Goal: Find specific page/section: Find specific page/section

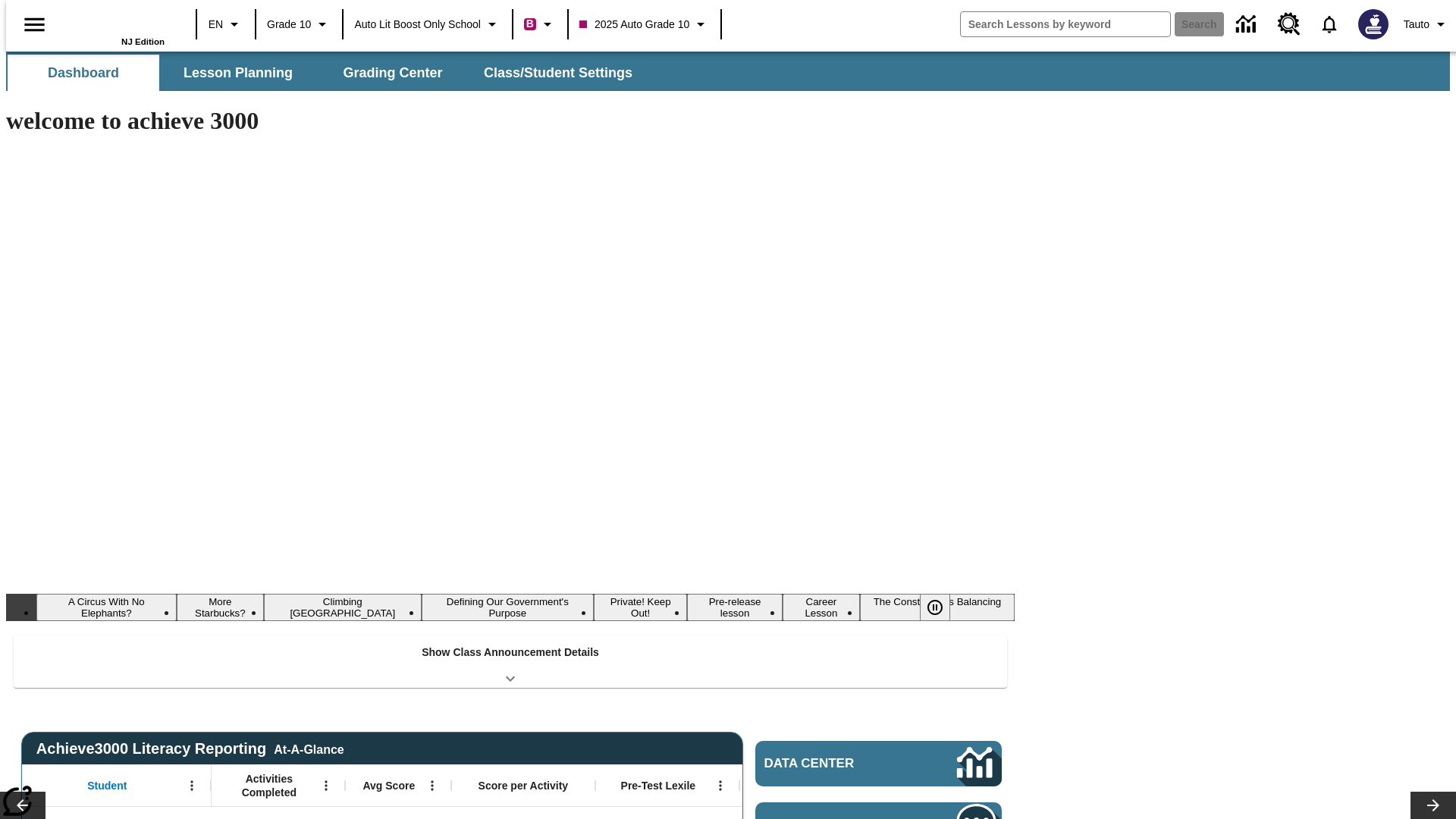
type input "-1"
click at [232, 73] on span "Lesson Planning" at bounding box center [237, 73] width 109 height 17
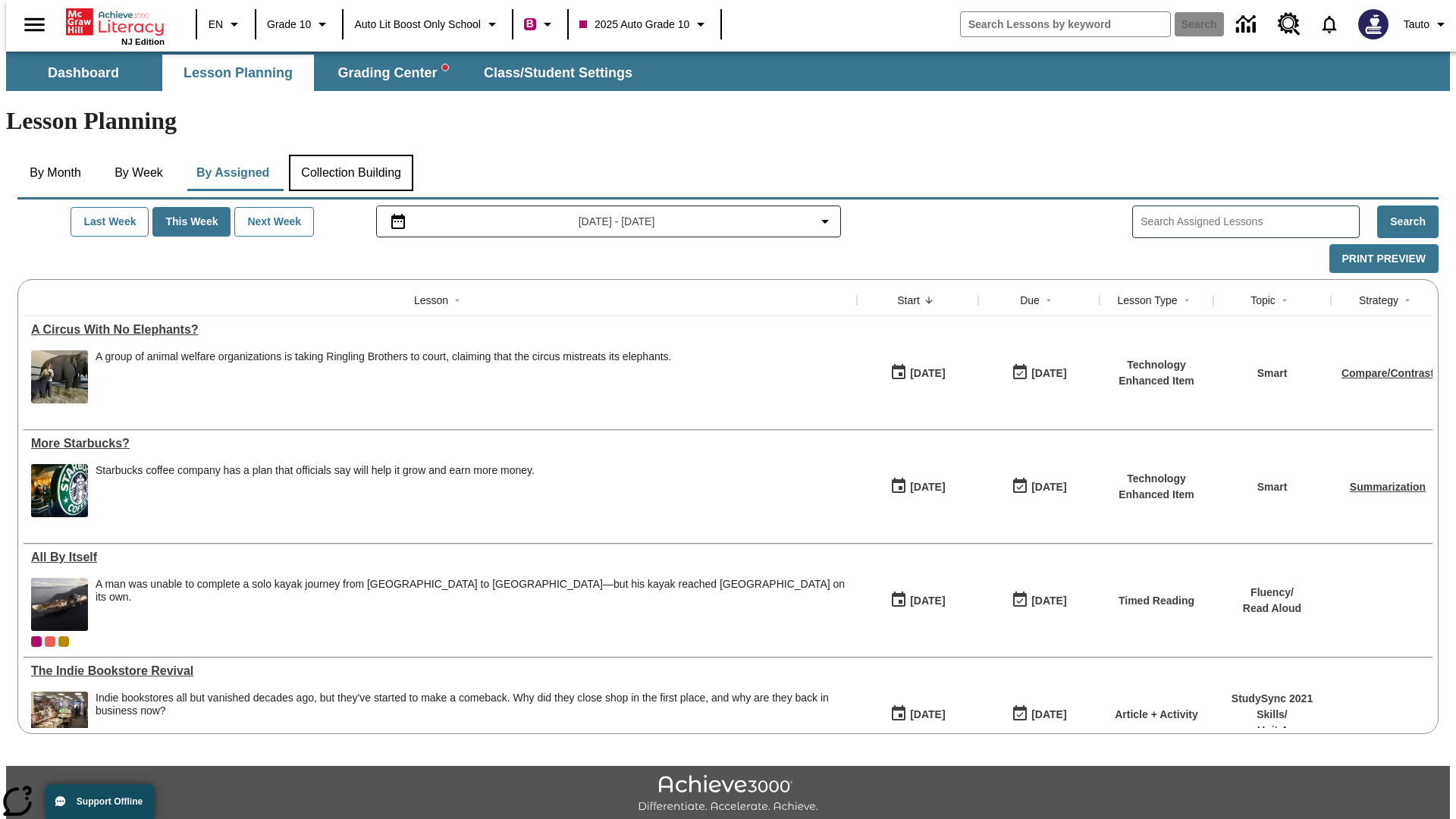
click at [351, 155] on button "Collection Building" at bounding box center [351, 173] width 124 height 36
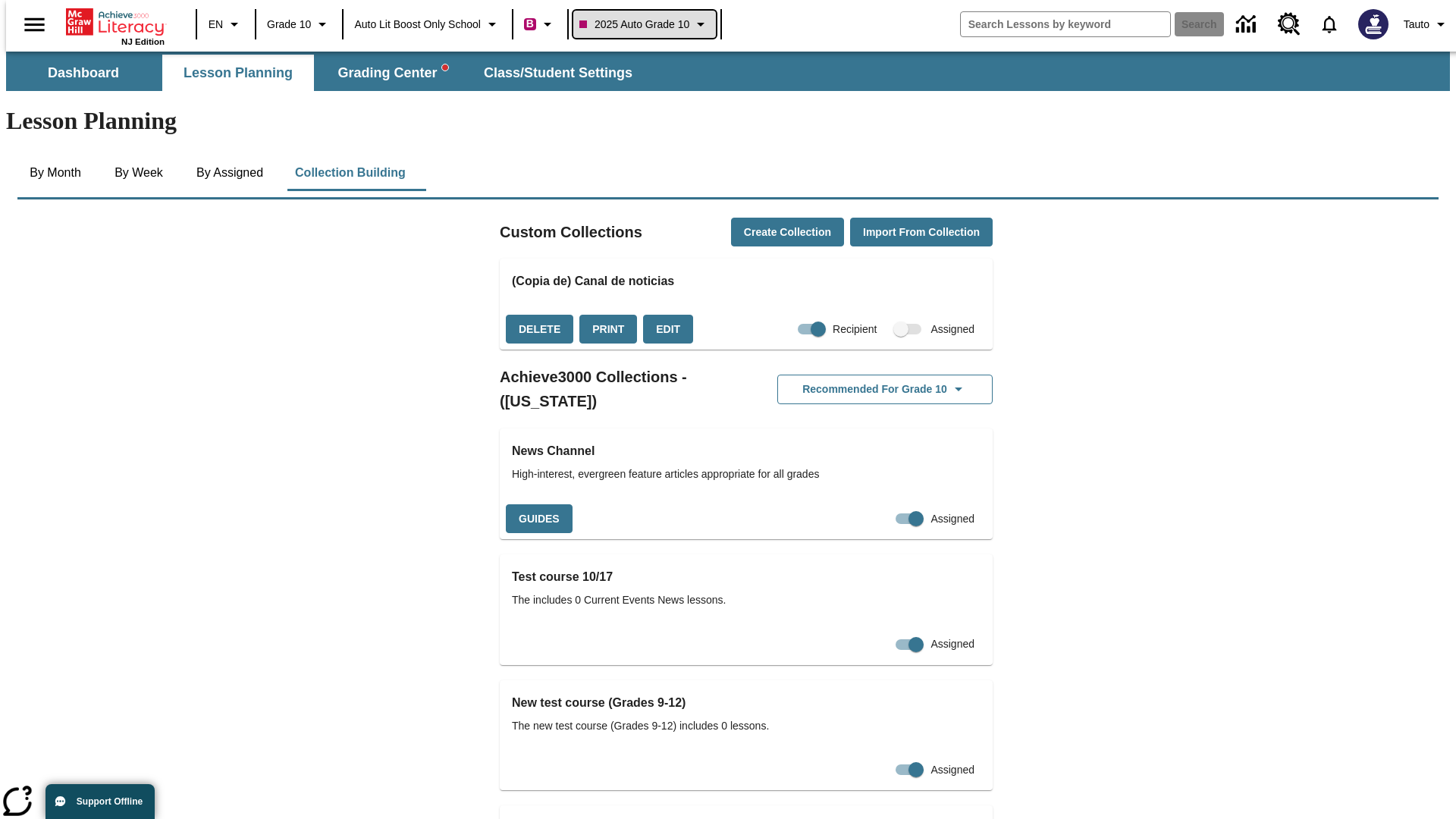
click at [649, 24] on span "2025 Auto Grade 10" at bounding box center [635, 25] width 110 height 16
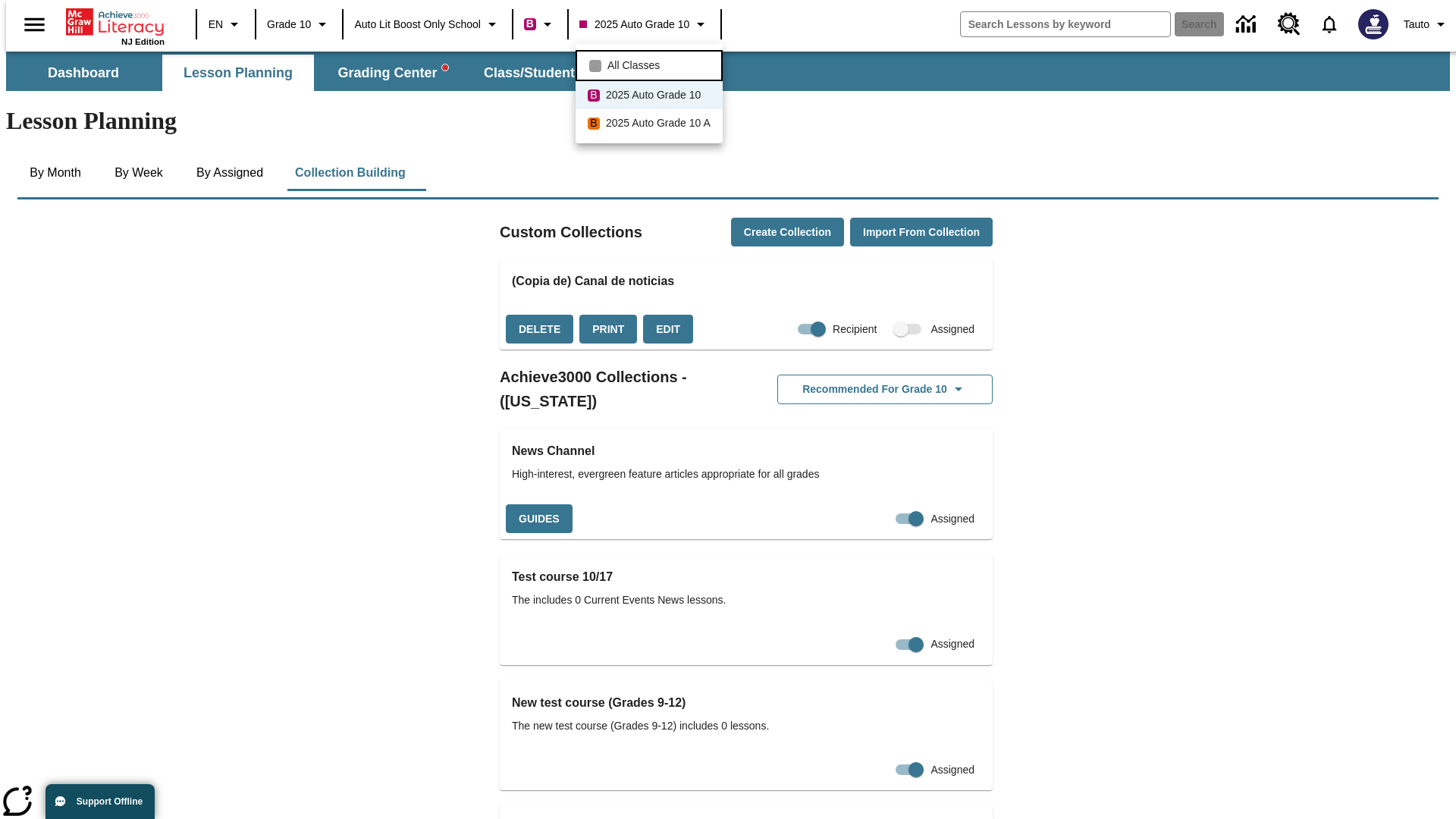
click at [652, 64] on span "All Classes" at bounding box center [634, 66] width 52 height 16
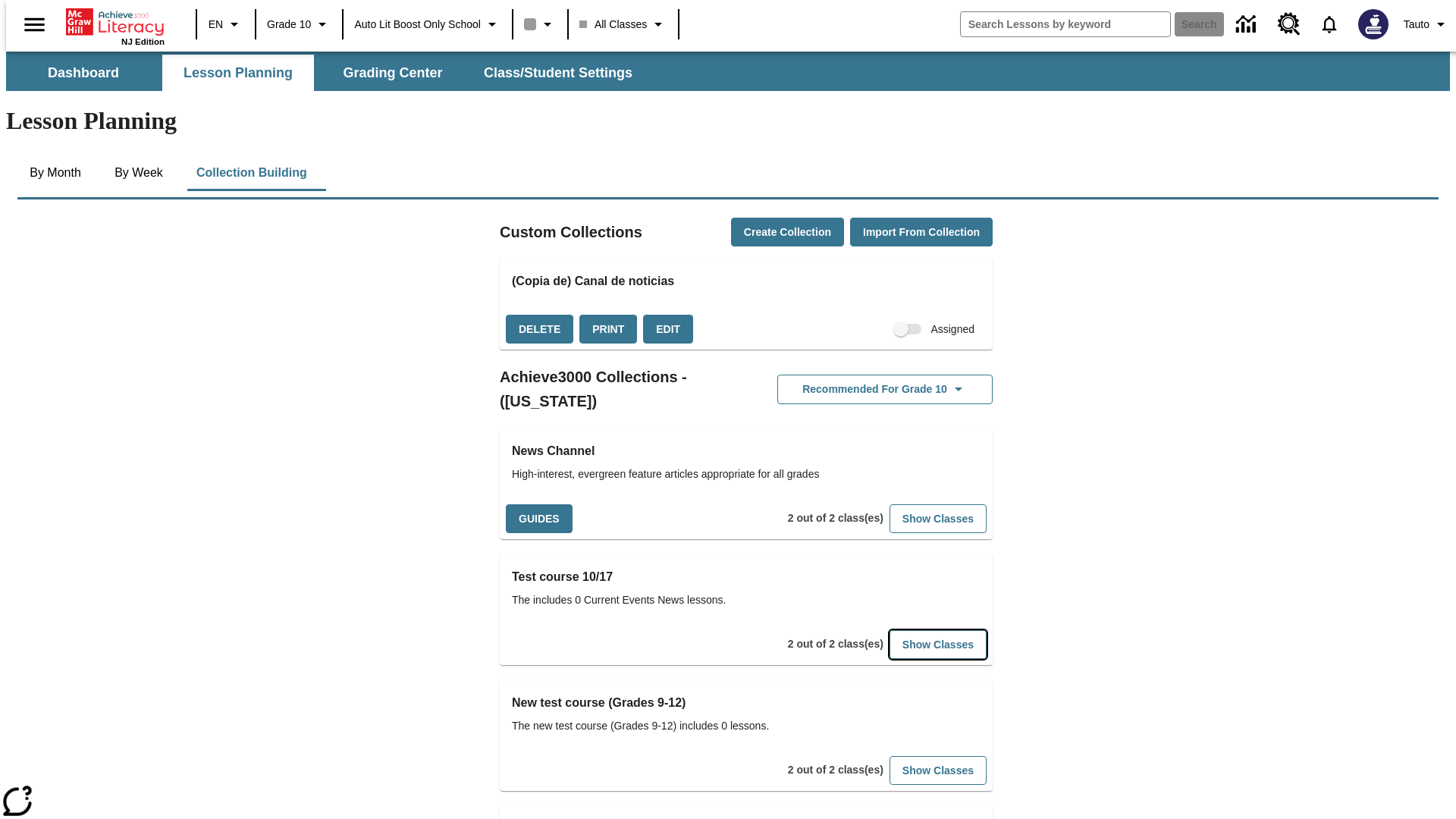
click at [914, 630] on button "Show Classes" at bounding box center [938, 645] width 97 height 30
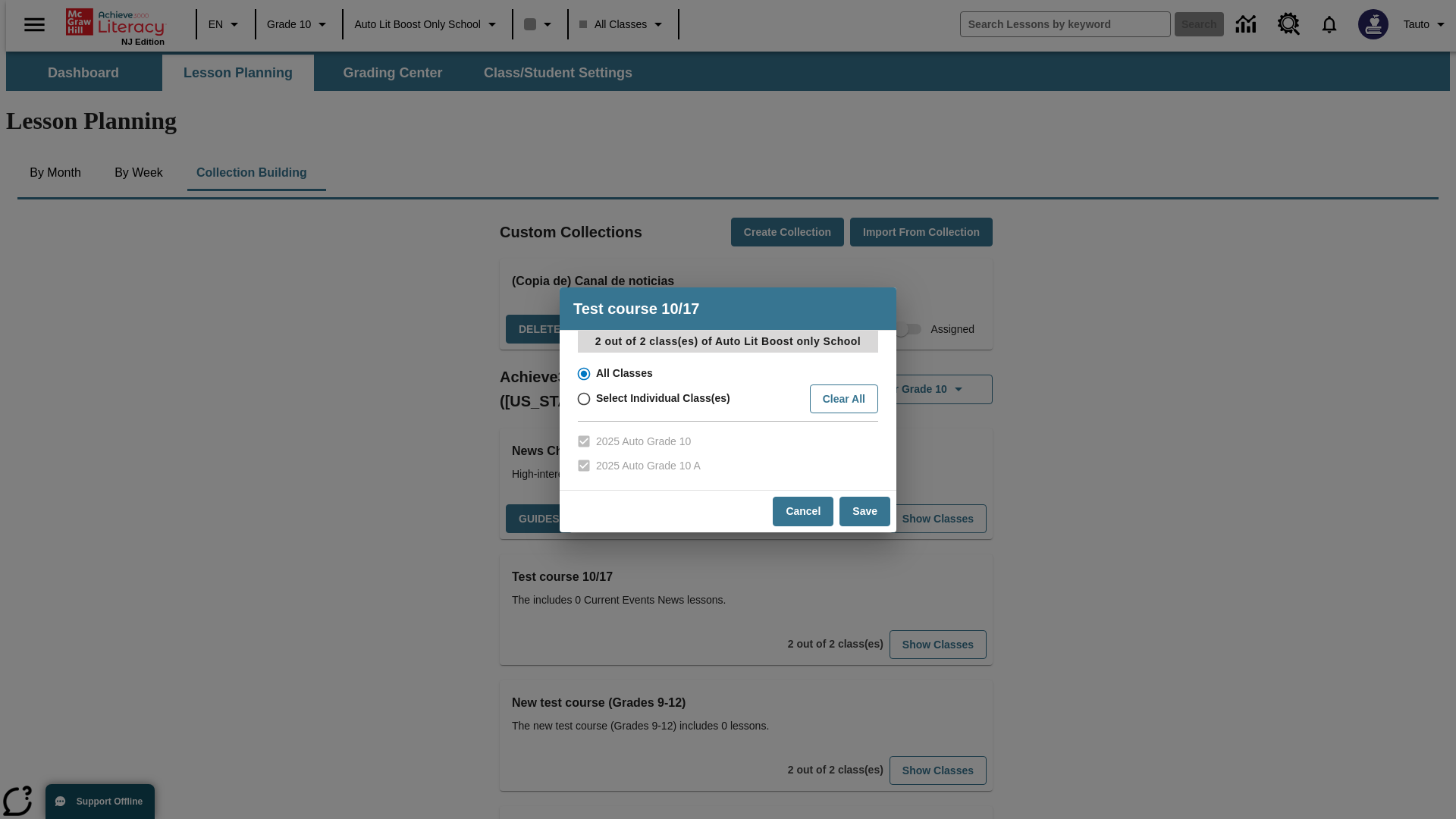
click at [582, 373] on input "All Classes" at bounding box center [583, 374] width 27 height 22
click at [803, 512] on button "Cancel" at bounding box center [803, 512] width 60 height 30
